Goal: Find specific page/section: Find specific page/section

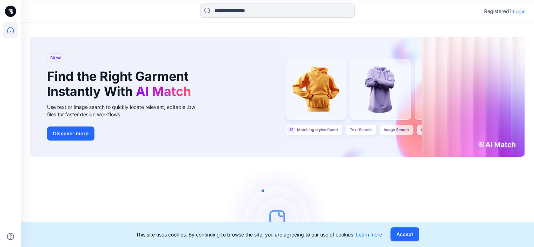
click at [524, 11] on p "Login" at bounding box center [519, 11] width 13 height 7
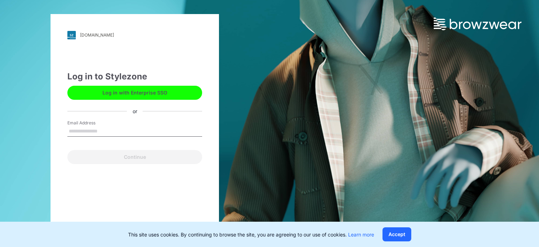
click at [113, 131] on input "Email Address" at bounding box center [134, 131] width 135 height 11
type input "**********"
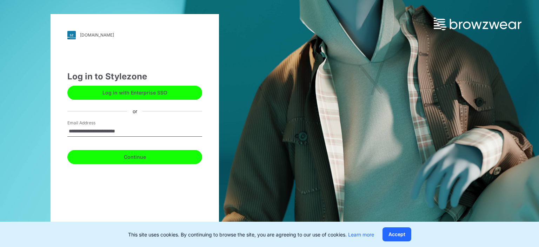
click at [144, 158] on button "Continue" at bounding box center [134, 157] width 135 height 14
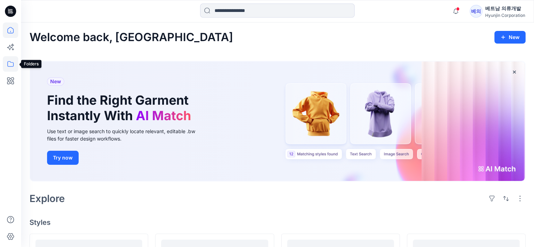
click at [13, 67] on icon at bounding box center [10, 63] width 15 height 15
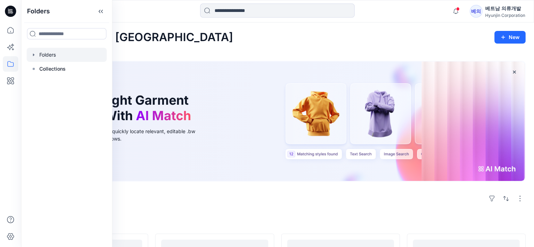
click at [46, 56] on div at bounding box center [67, 55] width 80 height 14
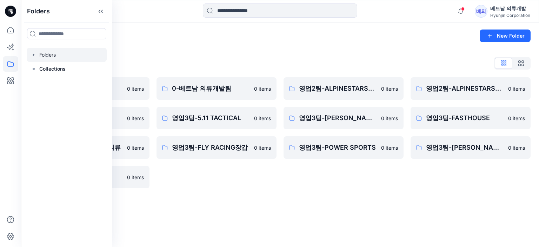
click at [321, 202] on div "Folders New Folder Folders List 0-HYUNJIN 0 items 영업2팀-FOXRACING 0 items 영업3팀-F…" at bounding box center [280, 134] width 518 height 224
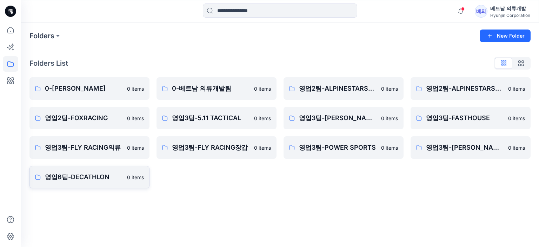
click at [90, 179] on p "영업6팀-DECATHLON" at bounding box center [84, 177] width 78 height 10
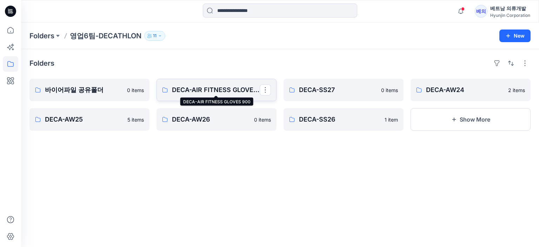
click at [221, 92] on p "DECA-AIR FITNESS GLOVES 900" at bounding box center [216, 90] width 88 height 10
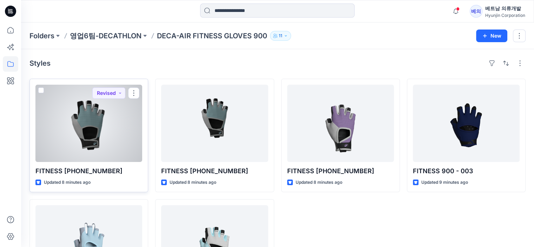
click at [97, 137] on div at bounding box center [88, 123] width 107 height 77
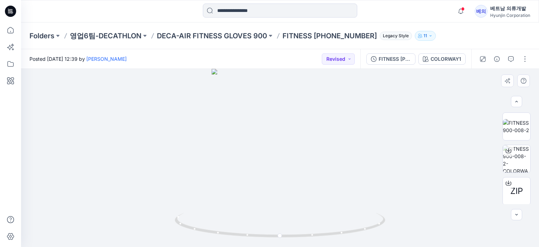
scroll to position [65, 0]
click at [517, 159] on img at bounding box center [516, 157] width 27 height 27
click at [510, 151] on div at bounding box center [508, 149] width 11 height 11
click at [292, 173] on div at bounding box center [280, 158] width 518 height 178
drag, startPoint x: 300, startPoint y: 174, endPoint x: 314, endPoint y: 177, distance: 14.3
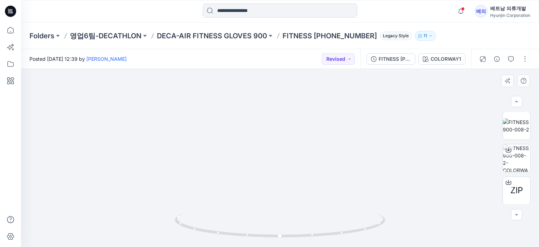
click at [314, 177] on img at bounding box center [280, 140] width 201 height 212
drag, startPoint x: 293, startPoint y: 165, endPoint x: 397, endPoint y: 175, distance: 104.7
click at [411, 173] on div at bounding box center [280, 158] width 518 height 178
drag, startPoint x: 290, startPoint y: 154, endPoint x: 290, endPoint y: 182, distance: 28.5
click at [290, 182] on img at bounding box center [280, 97] width 360 height 298
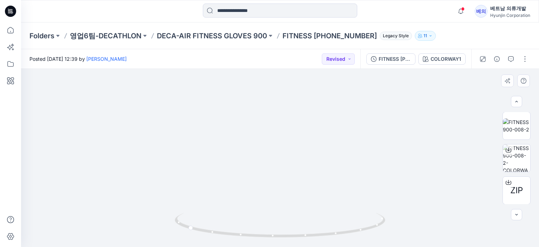
drag, startPoint x: 255, startPoint y: 142, endPoint x: 273, endPoint y: 186, distance: 48.1
click at [273, 186] on img at bounding box center [280, 77] width 519 height 340
drag, startPoint x: 281, startPoint y: 158, endPoint x: 283, endPoint y: 167, distance: 9.0
click at [283, 167] on img at bounding box center [280, 84] width 519 height 325
drag, startPoint x: 302, startPoint y: 182, endPoint x: 284, endPoint y: 149, distance: 37.7
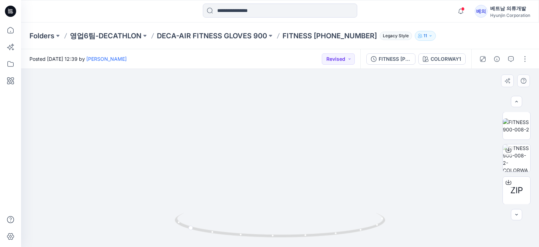
click at [284, 149] on img at bounding box center [276, 67] width 527 height 361
drag, startPoint x: 309, startPoint y: 182, endPoint x: 307, endPoint y: 177, distance: 5.3
click at [307, 177] on img at bounding box center [280, 109] width 336 height 276
drag, startPoint x: 269, startPoint y: 155, endPoint x: 272, endPoint y: 176, distance: 21.0
click at [272, 176] on img at bounding box center [284, 74] width 527 height 346
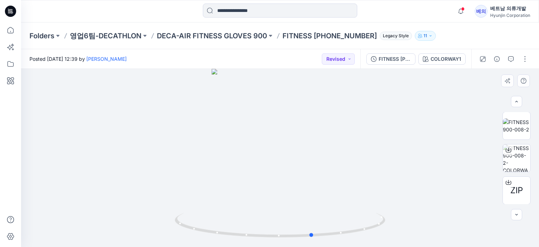
drag, startPoint x: 309, startPoint y: 158, endPoint x: 223, endPoint y: 157, distance: 85.7
click at [223, 157] on div at bounding box center [280, 158] width 518 height 178
drag, startPoint x: 326, startPoint y: 165, endPoint x: 307, endPoint y: 167, distance: 19.1
click at [307, 167] on div at bounding box center [280, 158] width 518 height 178
click at [283, 164] on div at bounding box center [280, 158] width 518 height 178
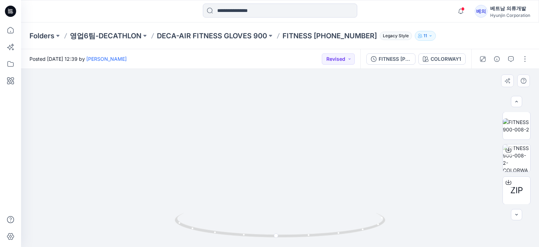
drag, startPoint x: 301, startPoint y: 136, endPoint x: 302, endPoint y: 176, distance: 40.4
click at [302, 176] on img at bounding box center [280, 67] width 455 height 360
drag, startPoint x: 309, startPoint y: 155, endPoint x: 309, endPoint y: 172, distance: 16.9
click at [309, 172] on img at bounding box center [280, 84] width 455 height 326
drag, startPoint x: 291, startPoint y: 174, endPoint x: 268, endPoint y: 171, distance: 22.7
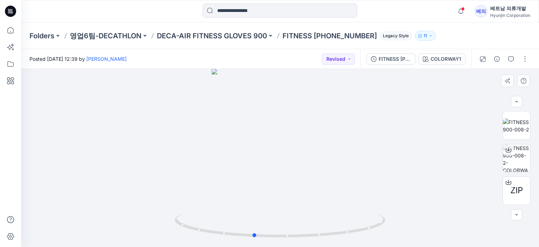
click at [268, 171] on div at bounding box center [280, 158] width 518 height 178
drag, startPoint x: 279, startPoint y: 173, endPoint x: 318, endPoint y: 175, distance: 39.7
click at [318, 175] on div at bounding box center [280, 158] width 518 height 178
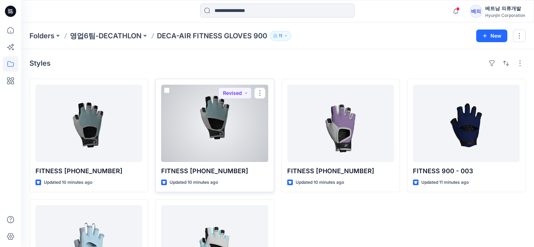
click at [223, 125] on div at bounding box center [214, 123] width 107 height 77
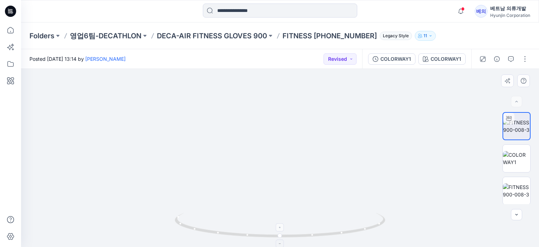
drag, startPoint x: 292, startPoint y: 132, endPoint x: 284, endPoint y: 215, distance: 83.2
click at [285, 224] on div at bounding box center [280, 158] width 518 height 178
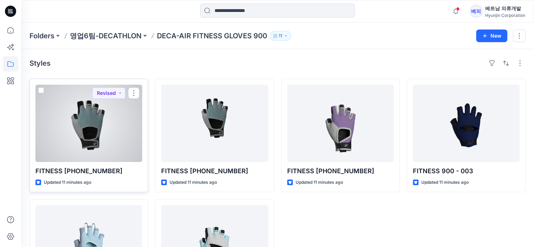
click at [91, 116] on div at bounding box center [88, 123] width 107 height 77
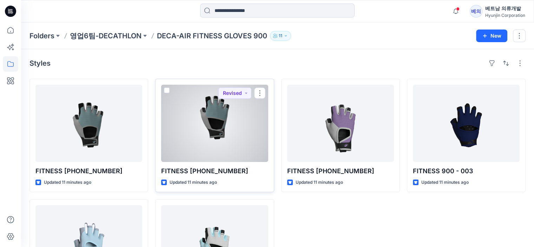
click at [222, 129] on div at bounding box center [214, 123] width 107 height 77
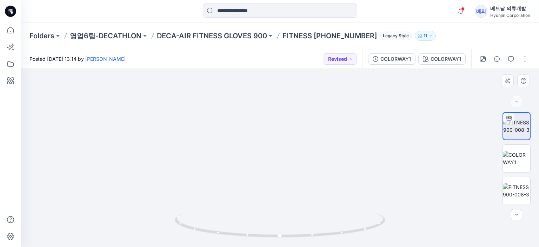
drag, startPoint x: 269, startPoint y: 186, endPoint x: 271, endPoint y: 178, distance: 8.4
click at [269, 191] on img at bounding box center [278, 62] width 527 height 370
drag, startPoint x: 275, startPoint y: 170, endPoint x: 275, endPoint y: 177, distance: 7.7
click at [275, 178] on img at bounding box center [278, 82] width 527 height 329
drag, startPoint x: 245, startPoint y: 161, endPoint x: 281, endPoint y: 171, distance: 37.5
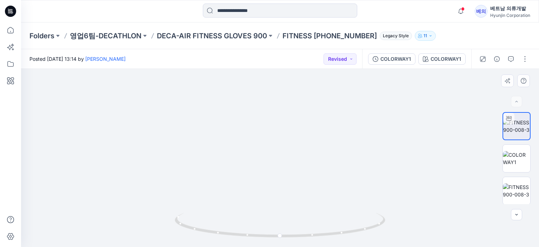
click at [281, 172] on img at bounding box center [284, 89] width 527 height 316
drag, startPoint x: 358, startPoint y: 157, endPoint x: 365, endPoint y: 177, distance: 21.2
click at [365, 177] on img at bounding box center [280, 137] width 241 height 219
